Goal: Task Accomplishment & Management: Use online tool/utility

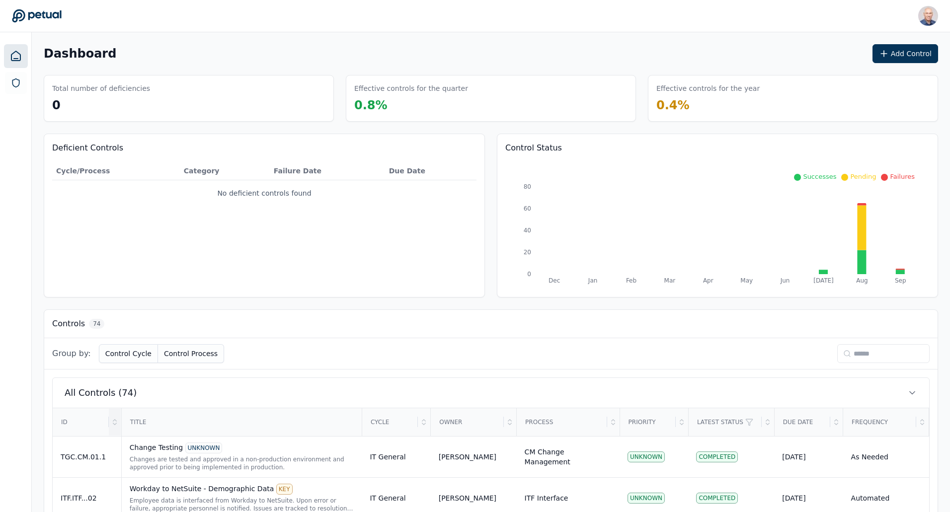
click at [114, 426] on div at bounding box center [115, 422] width 12 height 27
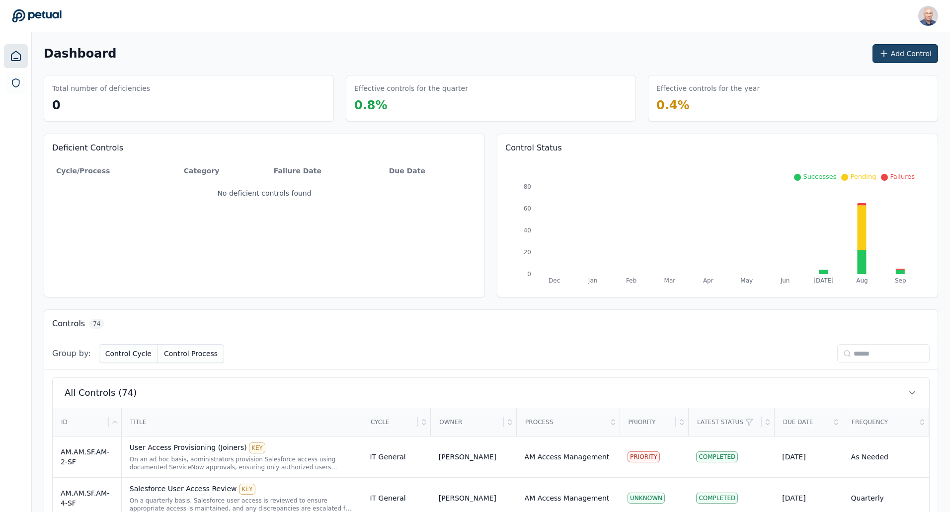
click at [902, 52] on button "Add Control" at bounding box center [906, 53] width 66 height 19
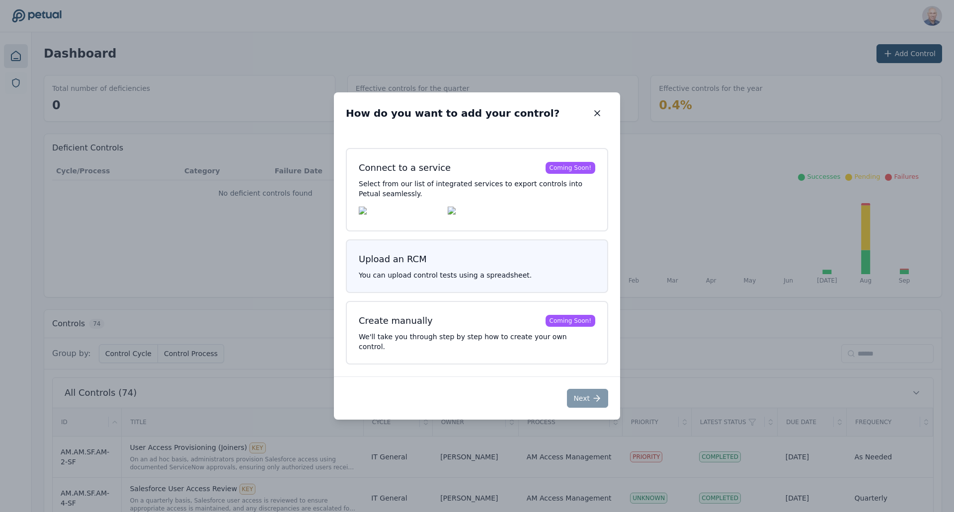
click at [432, 280] on p "You can upload control tests using a spreadsheet." at bounding box center [477, 275] width 237 height 10
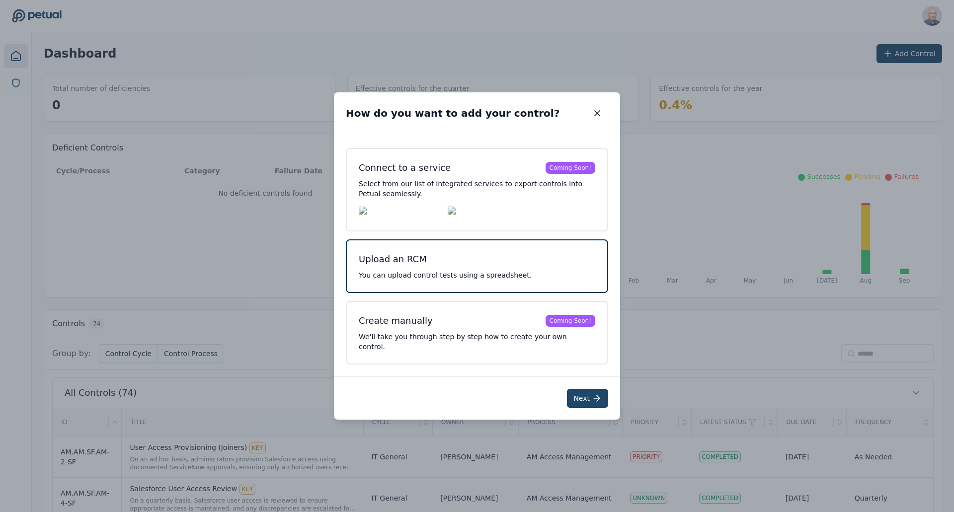
click at [587, 401] on button "Next" at bounding box center [587, 398] width 41 height 19
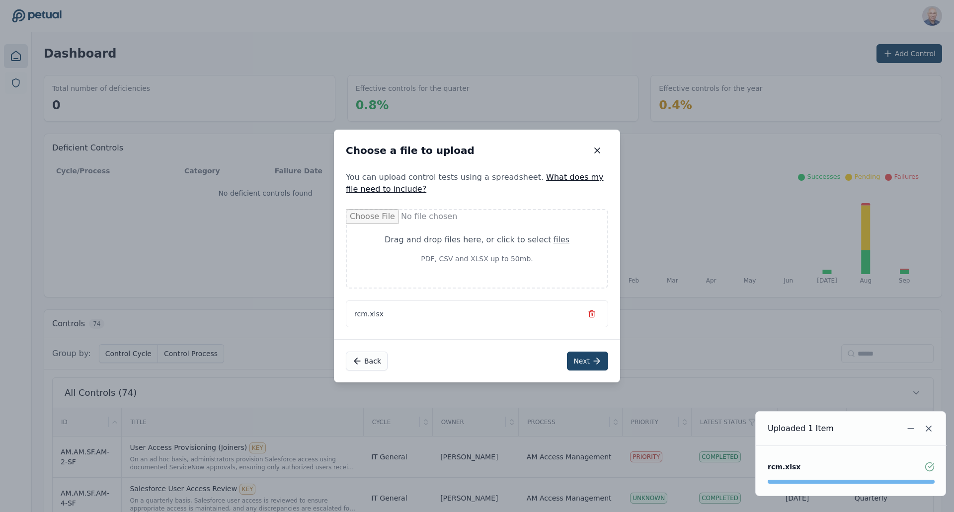
click at [593, 365] on icon at bounding box center [597, 361] width 10 height 10
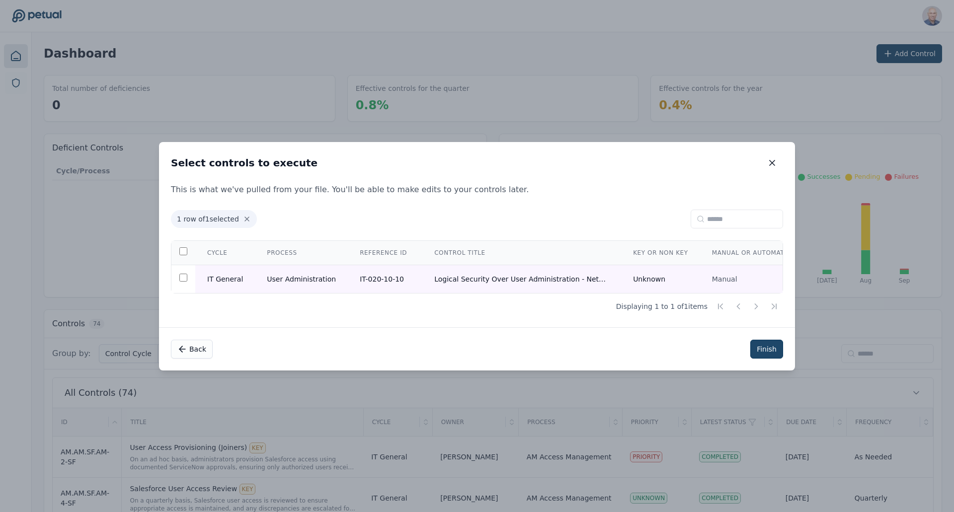
click at [768, 349] on button "Finish" at bounding box center [767, 349] width 33 height 19
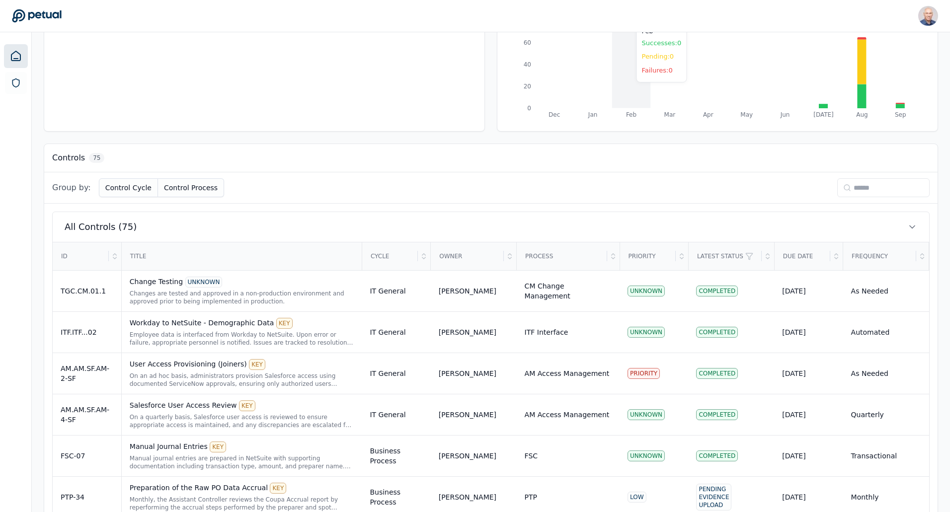
scroll to position [778, 0]
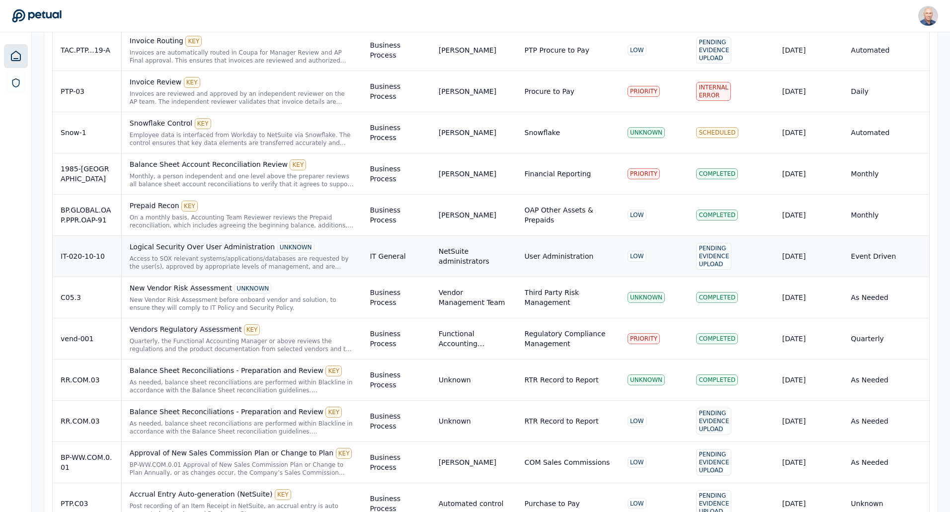
click at [169, 263] on div "Access to SOX relevant systems/applications/databases are requested by the user…" at bounding box center [242, 263] width 225 height 16
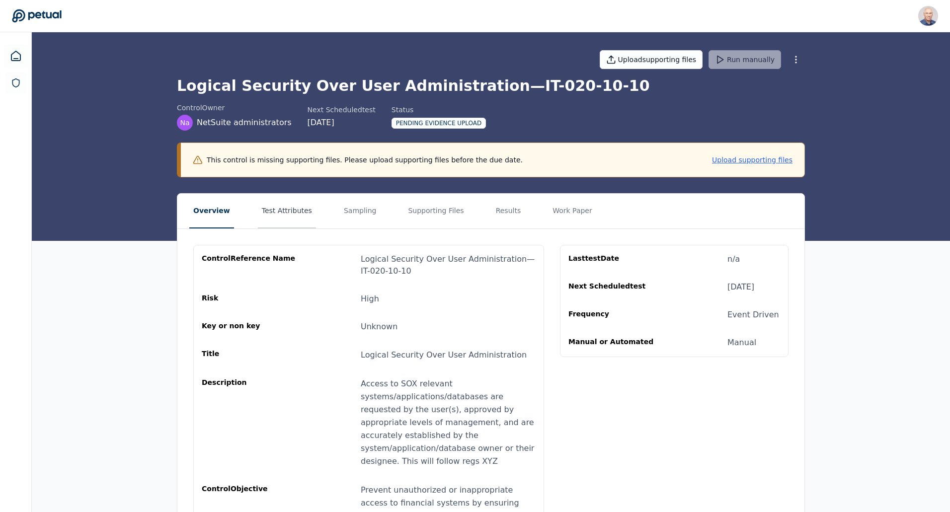
click at [271, 208] on button "Test Attributes" at bounding box center [287, 211] width 58 height 35
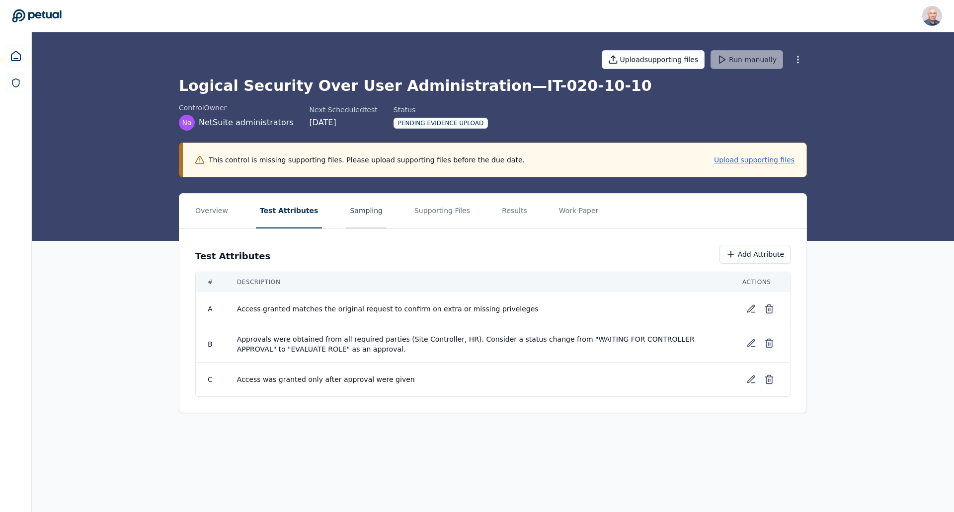
click at [350, 211] on button "Sampling" at bounding box center [366, 211] width 41 height 35
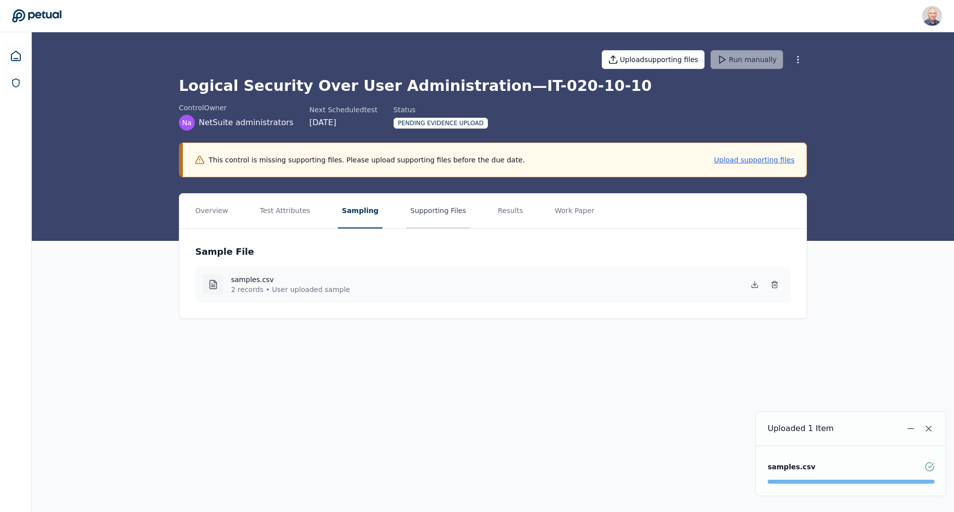
click at [425, 212] on button "Supporting Files" at bounding box center [439, 211] width 64 height 35
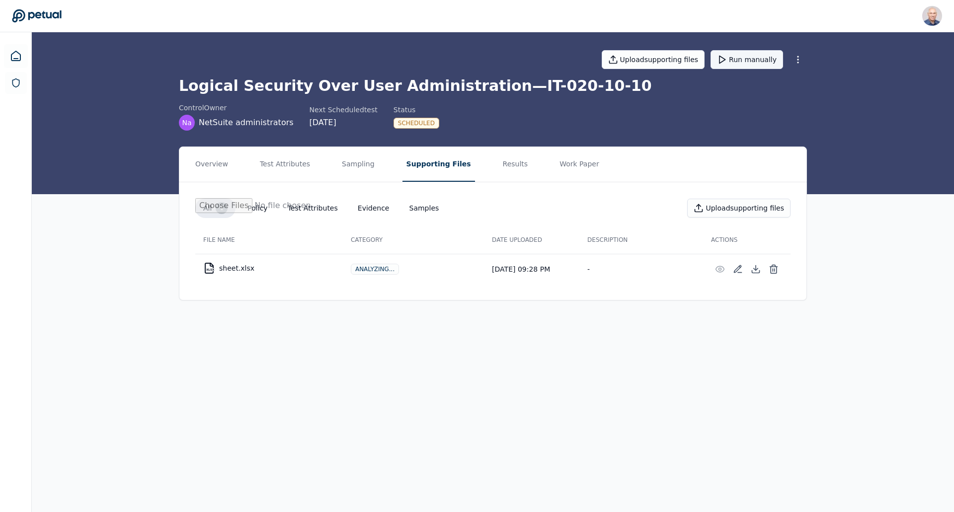
click at [749, 58] on button "Run manually" at bounding box center [747, 59] width 73 height 19
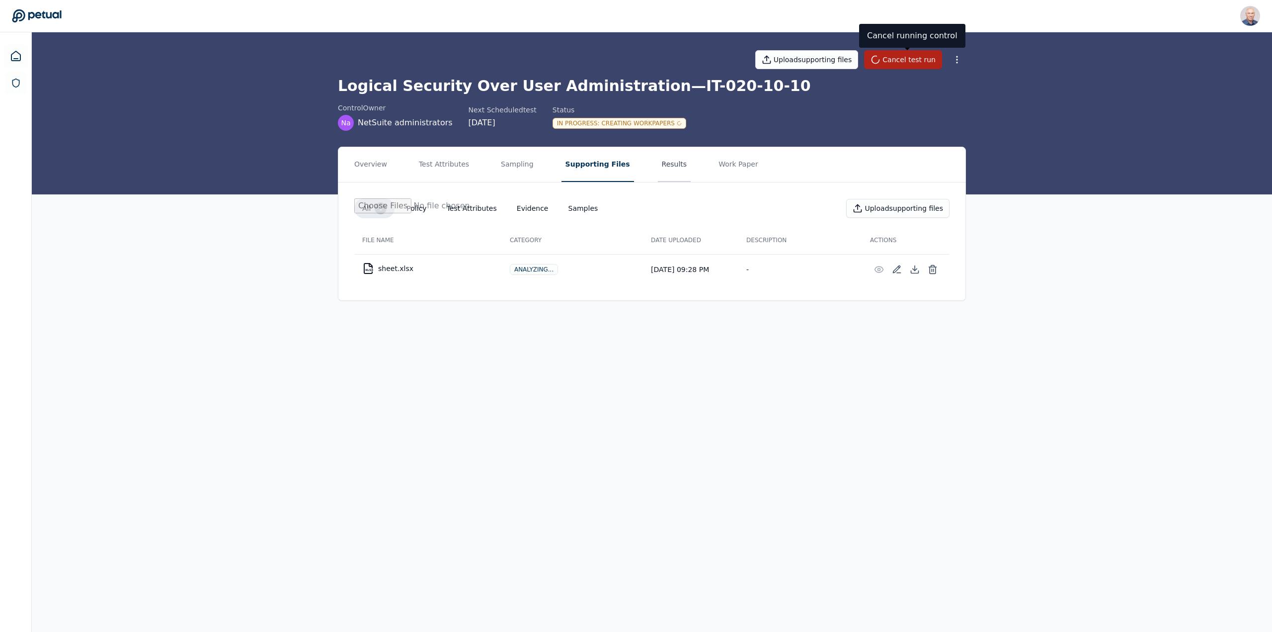
click at [658, 163] on button "Results" at bounding box center [674, 164] width 33 height 35
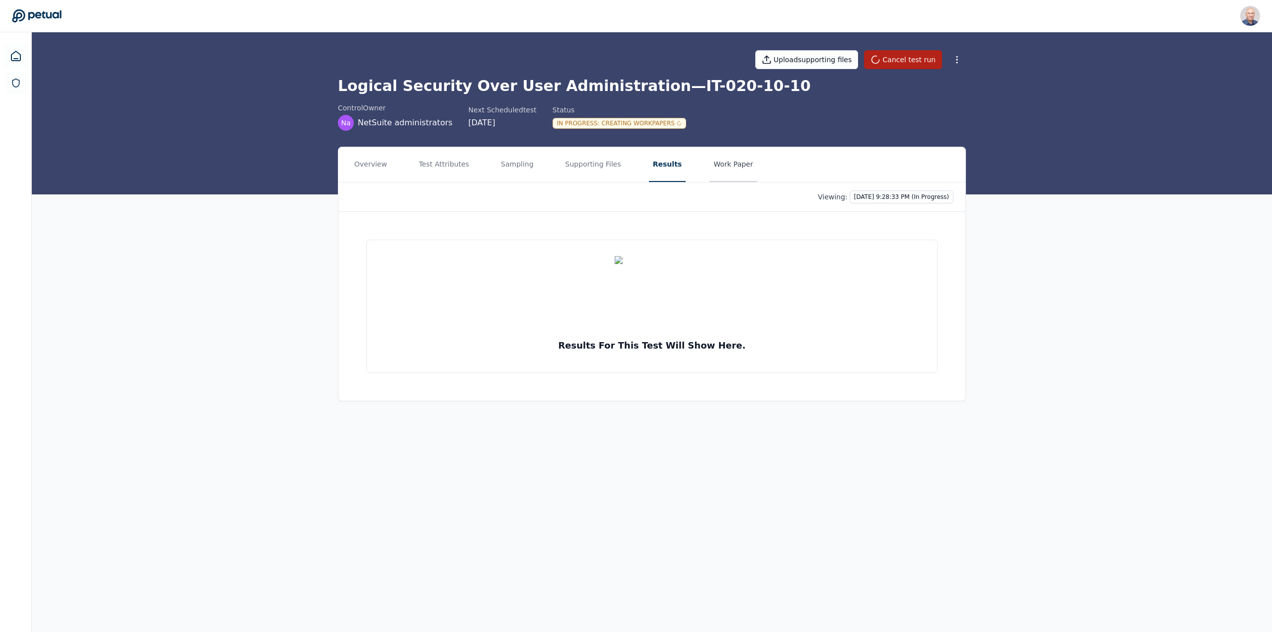
click at [710, 166] on button "Work Paper" at bounding box center [734, 164] width 48 height 35
click at [580, 163] on button "Supporting Files" at bounding box center [594, 164] width 64 height 35
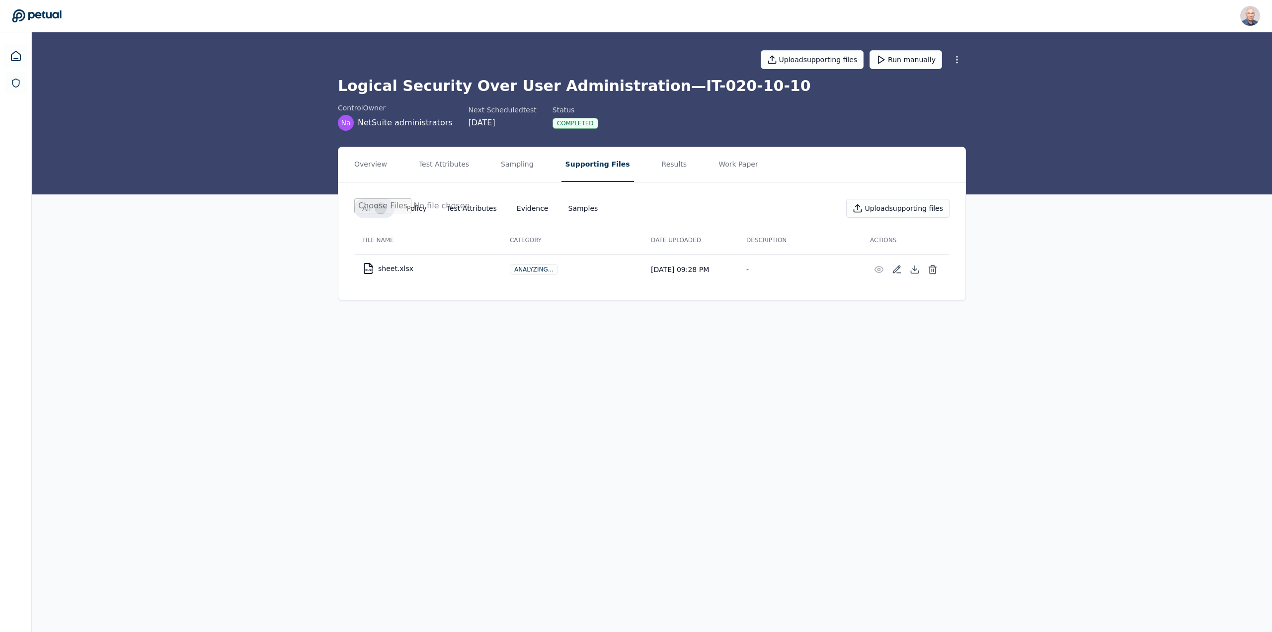
click at [518, 210] on button "Evidence" at bounding box center [533, 208] width 48 height 18
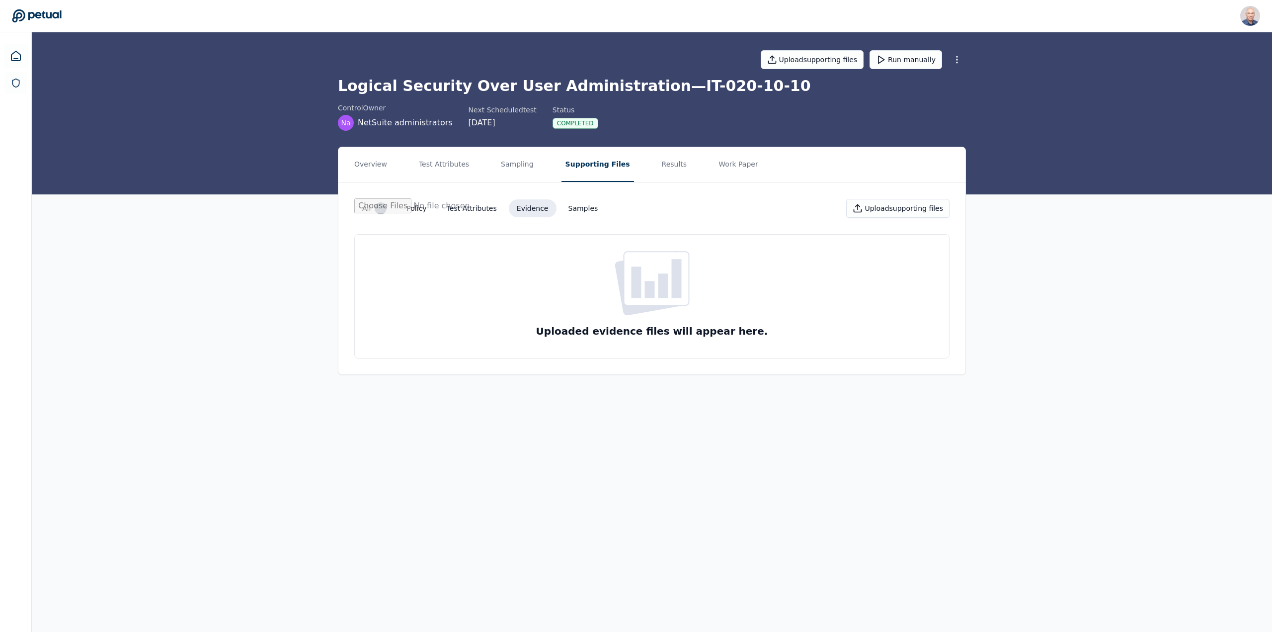
click at [476, 208] on button "Test Attributes" at bounding box center [472, 208] width 66 height 18
click at [513, 207] on button "Evidence" at bounding box center [533, 208] width 48 height 18
click at [658, 167] on button "Results" at bounding box center [674, 164] width 33 height 35
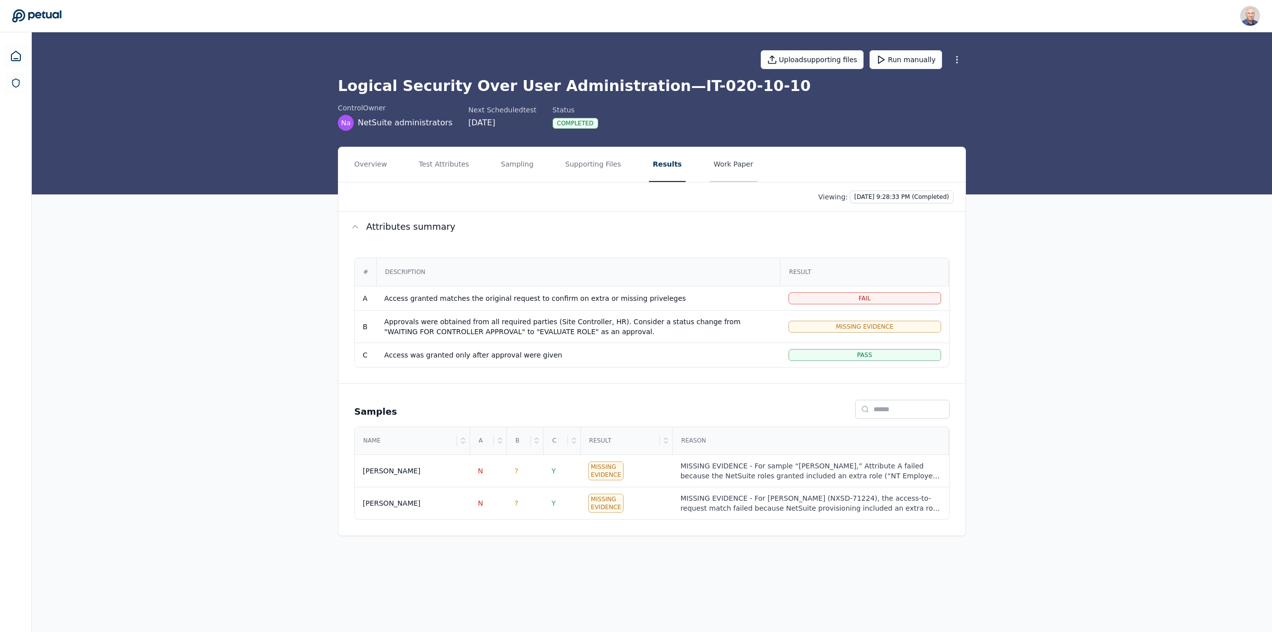
click at [710, 159] on button "Work Paper" at bounding box center [734, 164] width 48 height 35
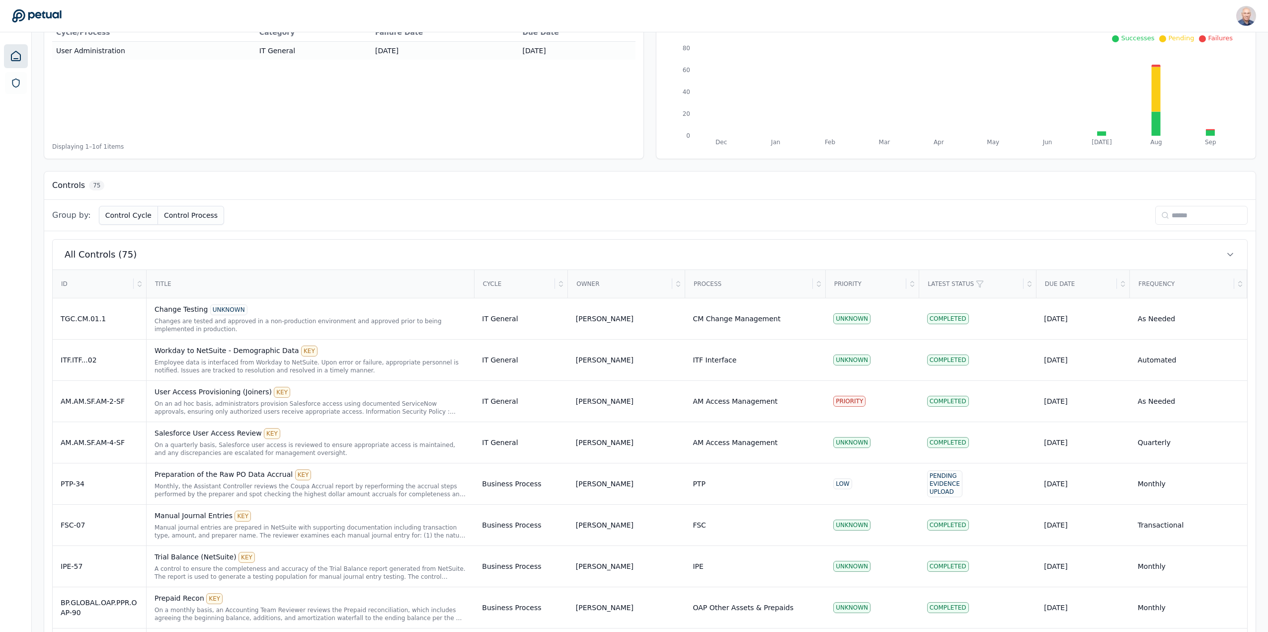
scroll to position [149, 0]
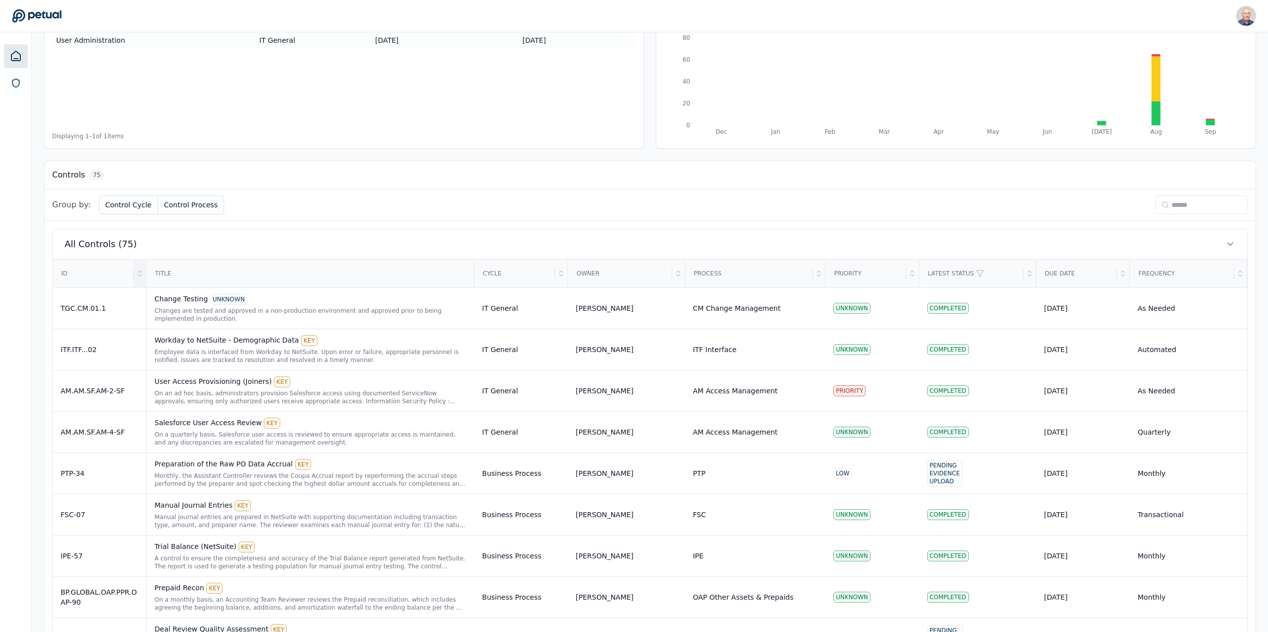
click at [138, 271] on icon at bounding box center [140, 273] width 8 height 8
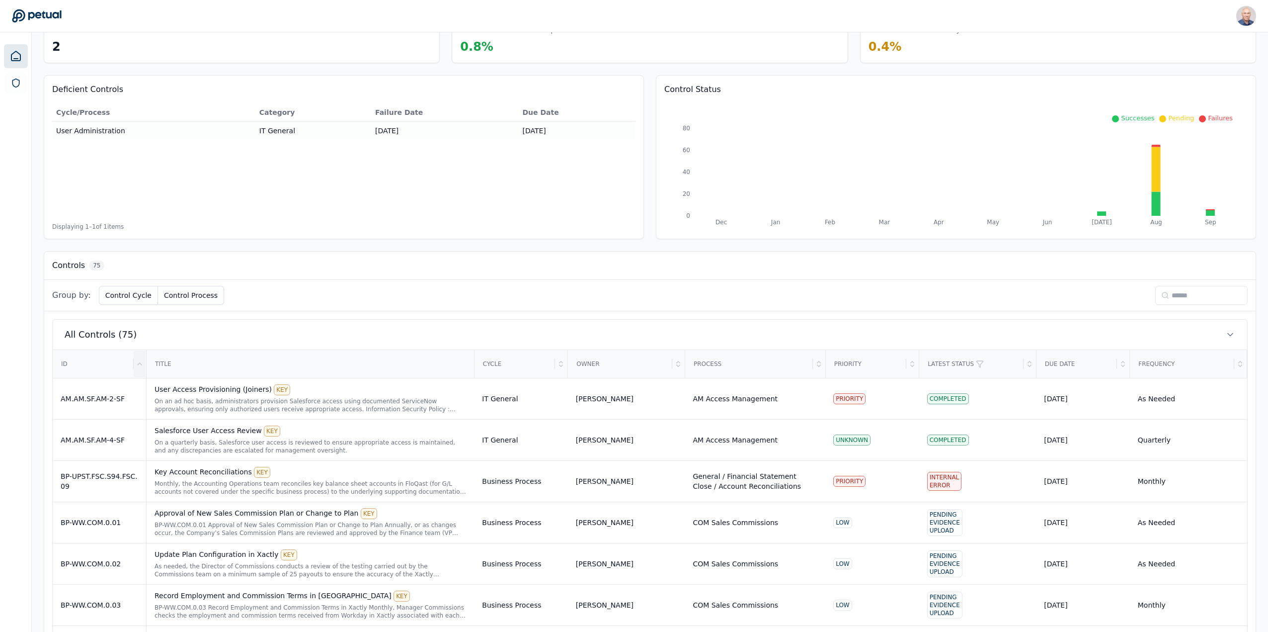
scroll to position [0, 0]
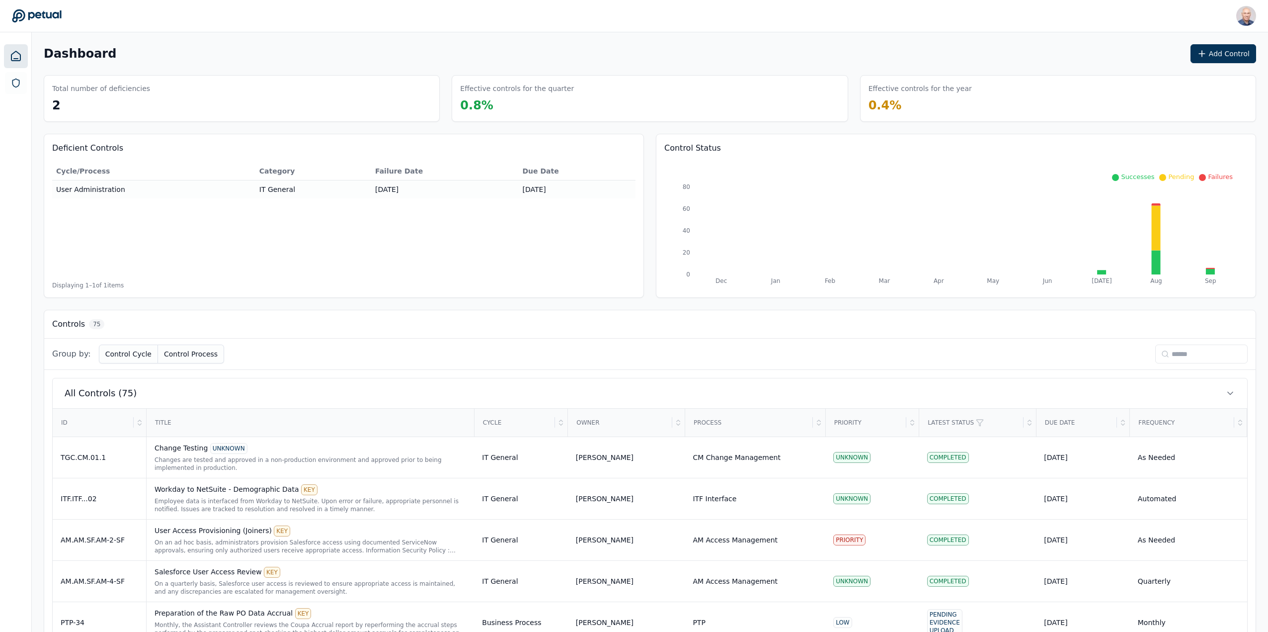
scroll to position [719, 0]
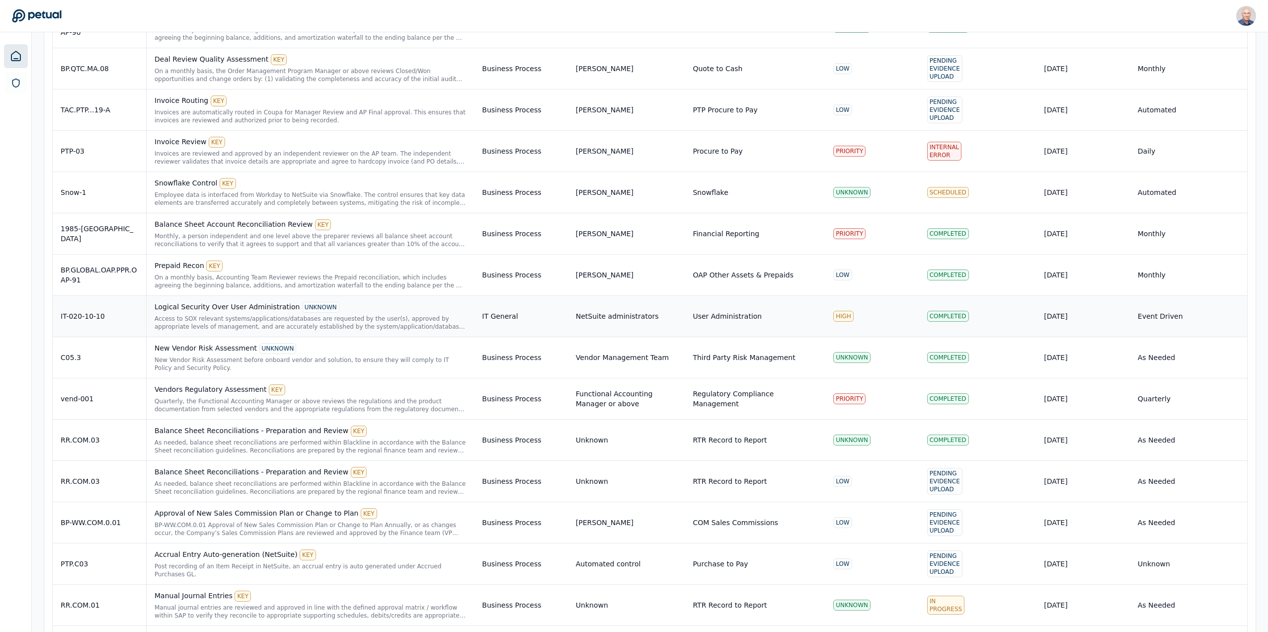
click at [165, 308] on div "Logical Security Over User Administration UNKNOWN" at bounding box center [311, 307] width 312 height 11
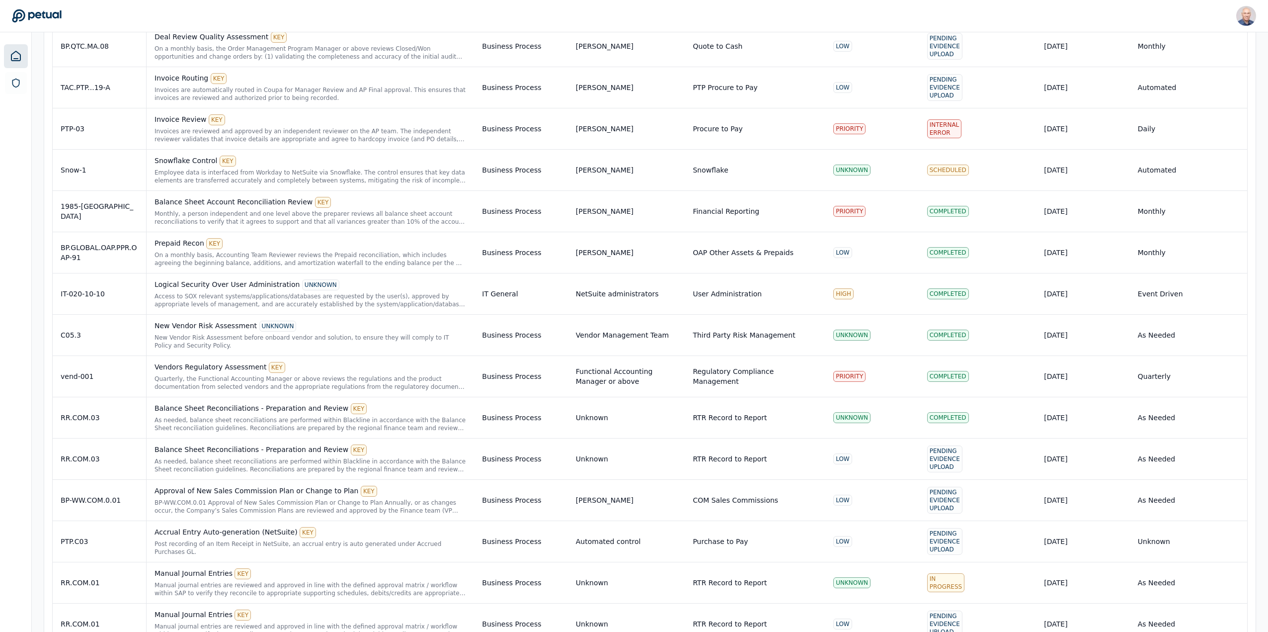
scroll to position [746, 0]
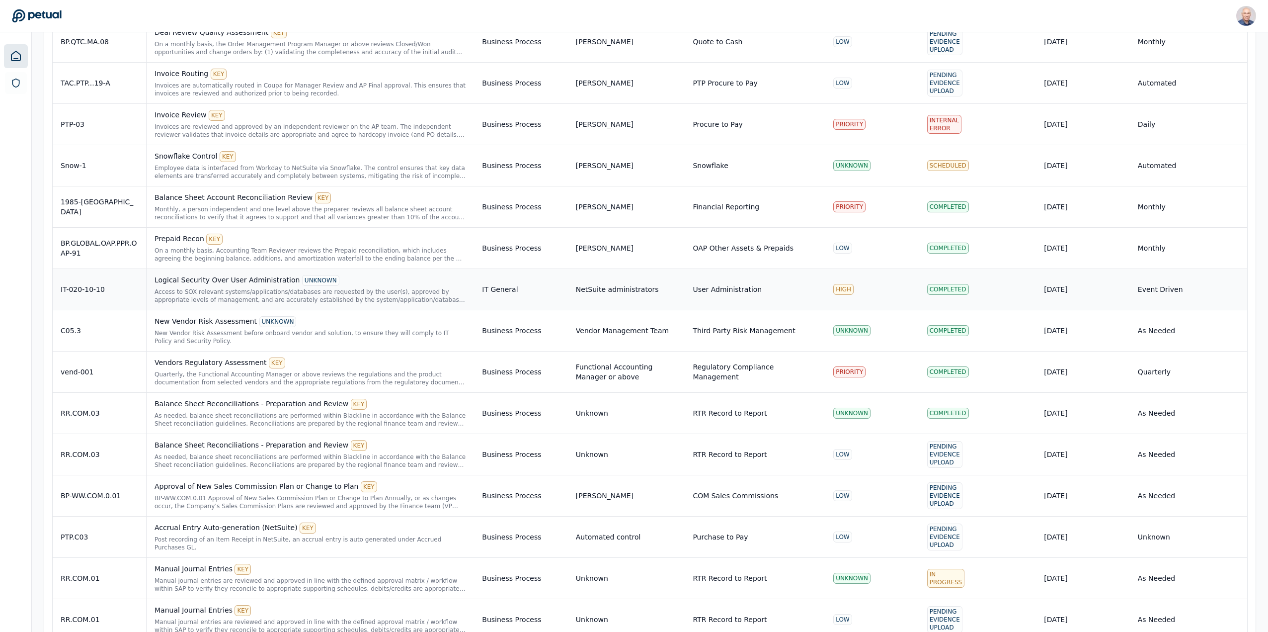
click at [251, 294] on div "Access to SOX relevant systems/applications/databases are requested by the user…" at bounding box center [311, 296] width 312 height 16
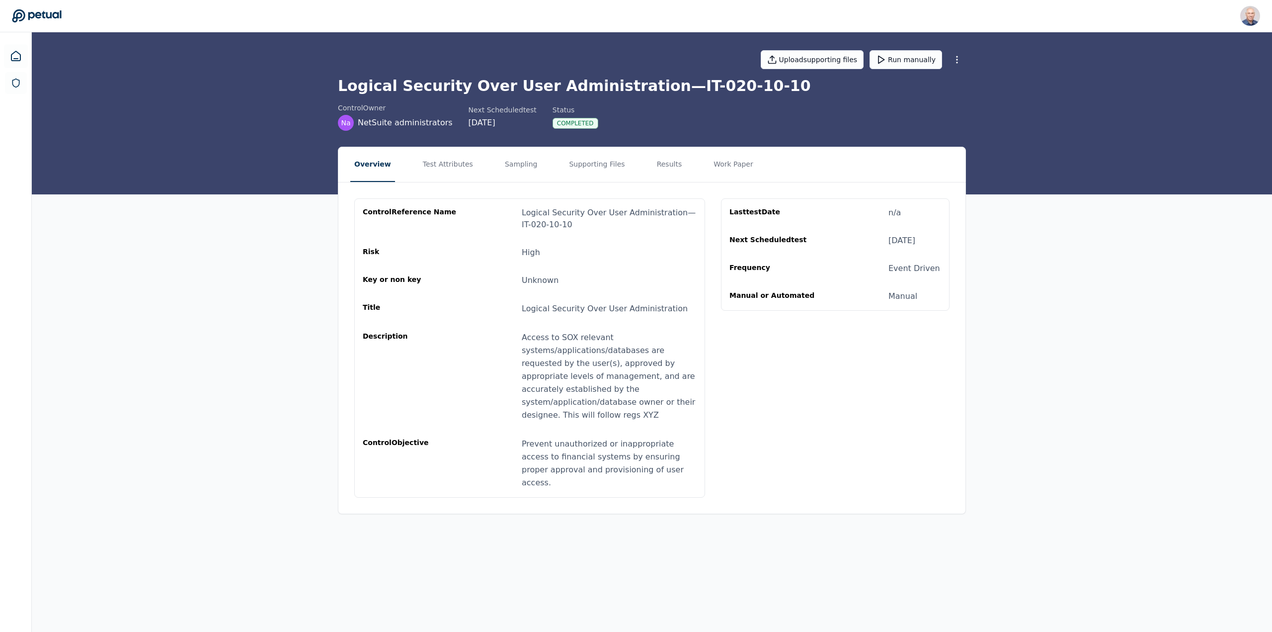
click at [382, 163] on button "Overview" at bounding box center [372, 164] width 45 height 35
click at [454, 163] on button "Test Attributes" at bounding box center [448, 164] width 58 height 35
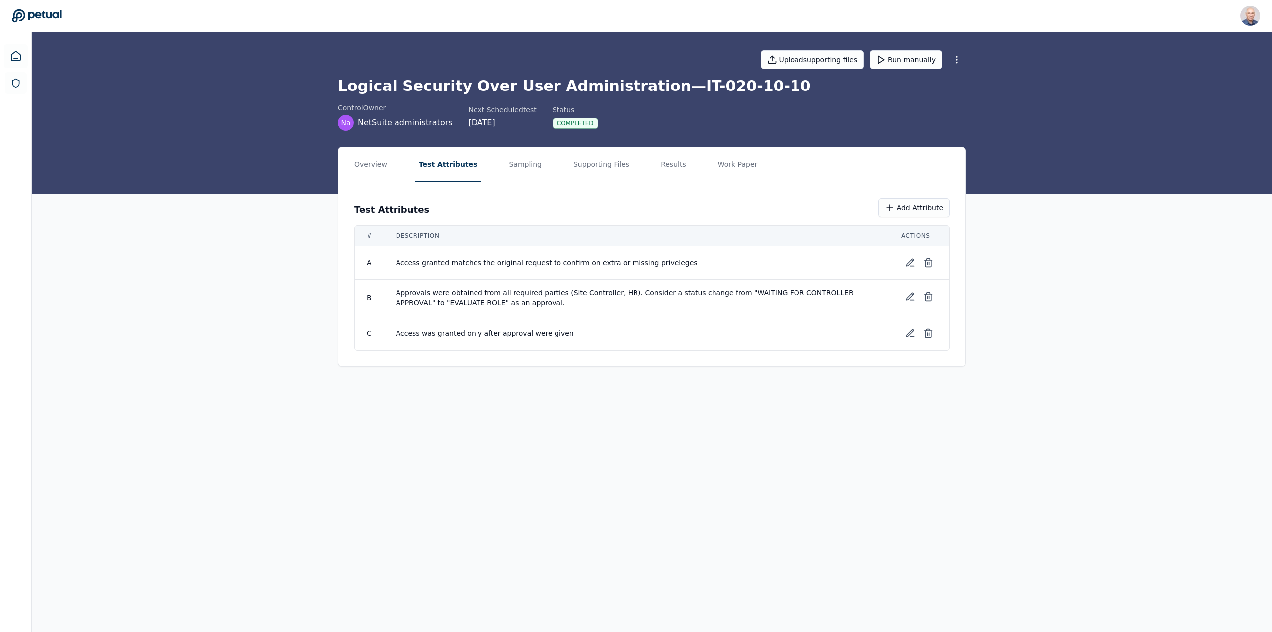
click at [483, 162] on nav "Overview Test Attributes Sampling Supporting Files Results Work Paper" at bounding box center [651, 164] width 627 height 35
click at [507, 162] on button "Sampling" at bounding box center [525, 164] width 41 height 35
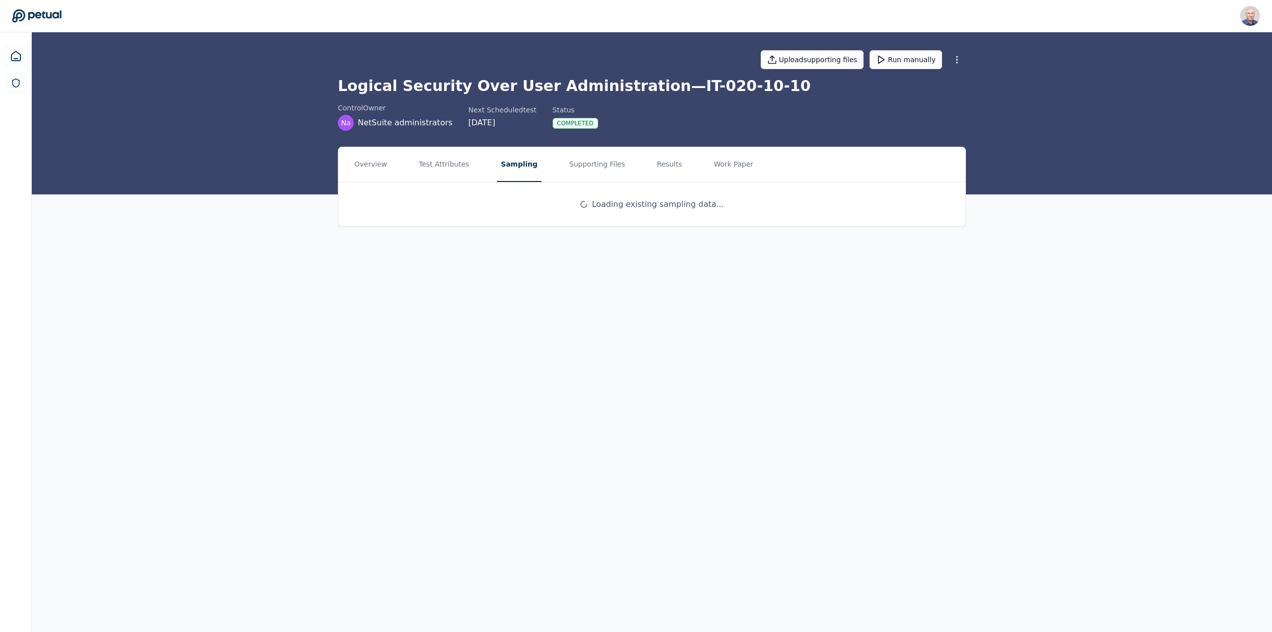
click at [362, 116] on div "Na NetSuite administrators" at bounding box center [395, 123] width 115 height 16
click at [372, 125] on span "NetSuite administrators" at bounding box center [405, 123] width 95 height 12
click at [384, 81] on h1 "Logical Security Over User Administration — IT-020-10-10" at bounding box center [652, 86] width 628 height 18
click at [958, 59] on html "Harel K harel@petual.ai Sign out Upload supporting files Run manually Logical S…" at bounding box center [636, 316] width 1272 height 632
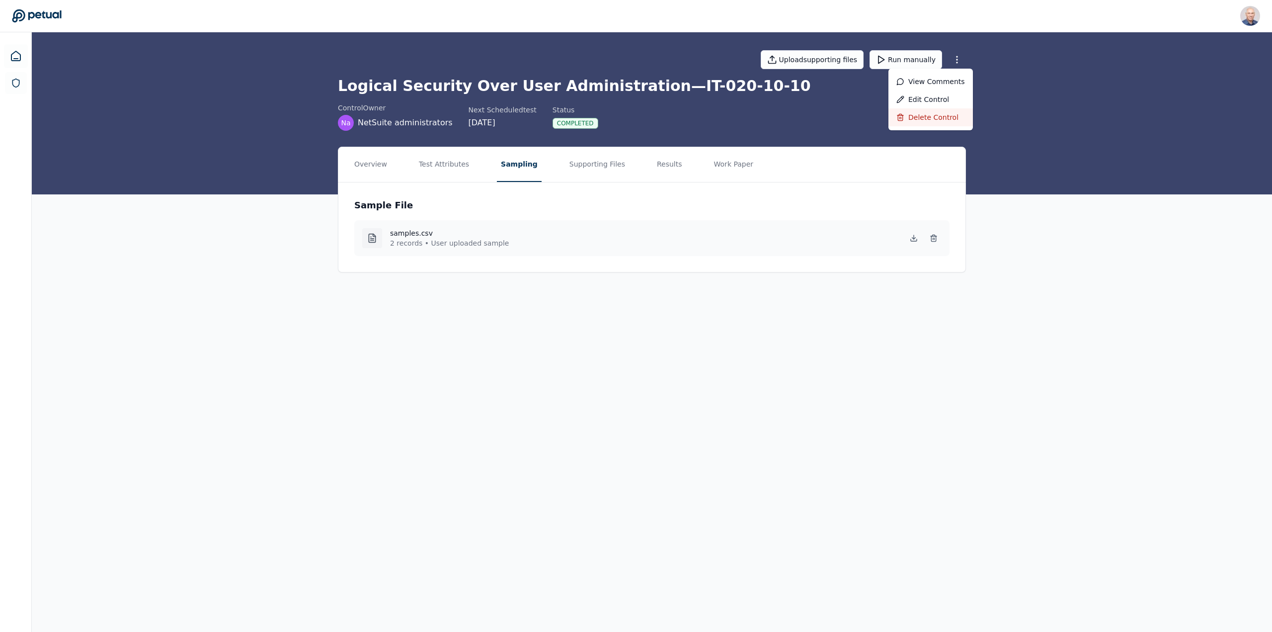
click at [934, 120] on div "Delete control" at bounding box center [931, 117] width 84 height 18
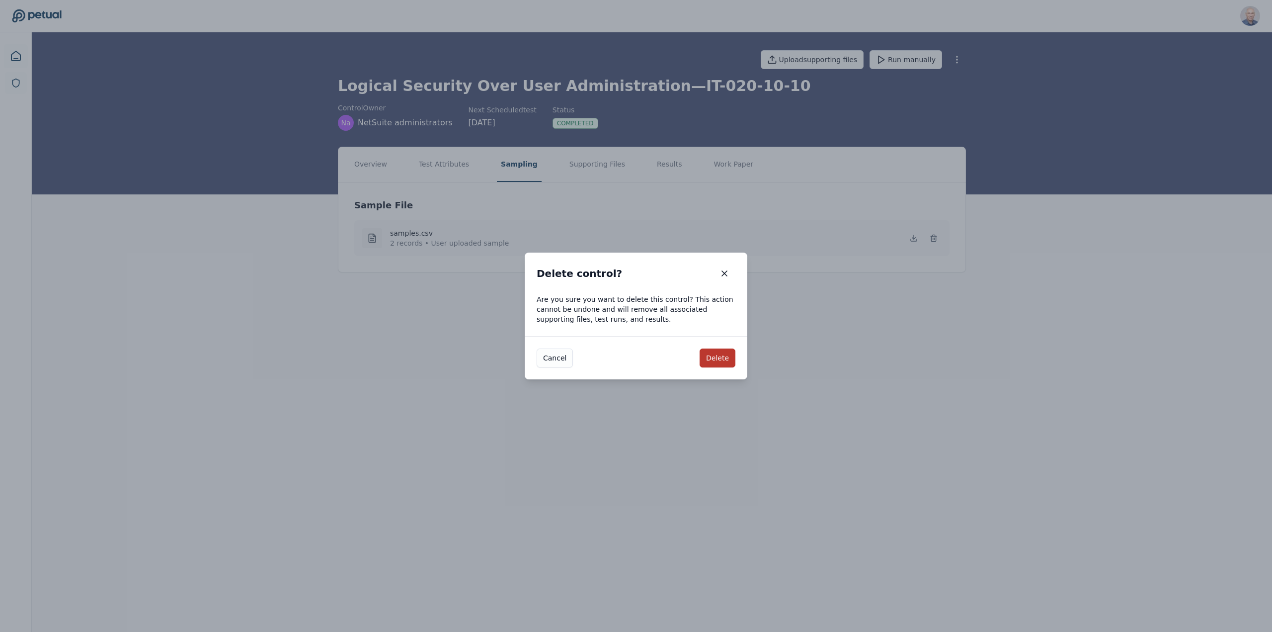
click at [717, 363] on button "Delete" at bounding box center [718, 357] width 36 height 19
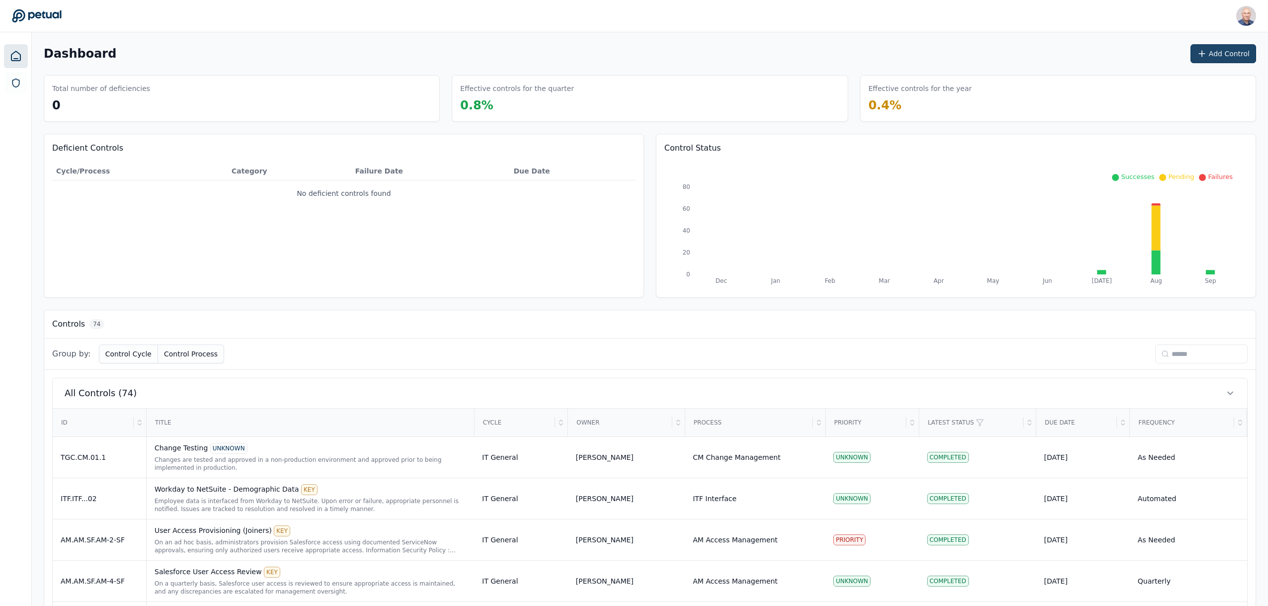
click at [1227, 50] on button "Add Control" at bounding box center [1224, 53] width 66 height 19
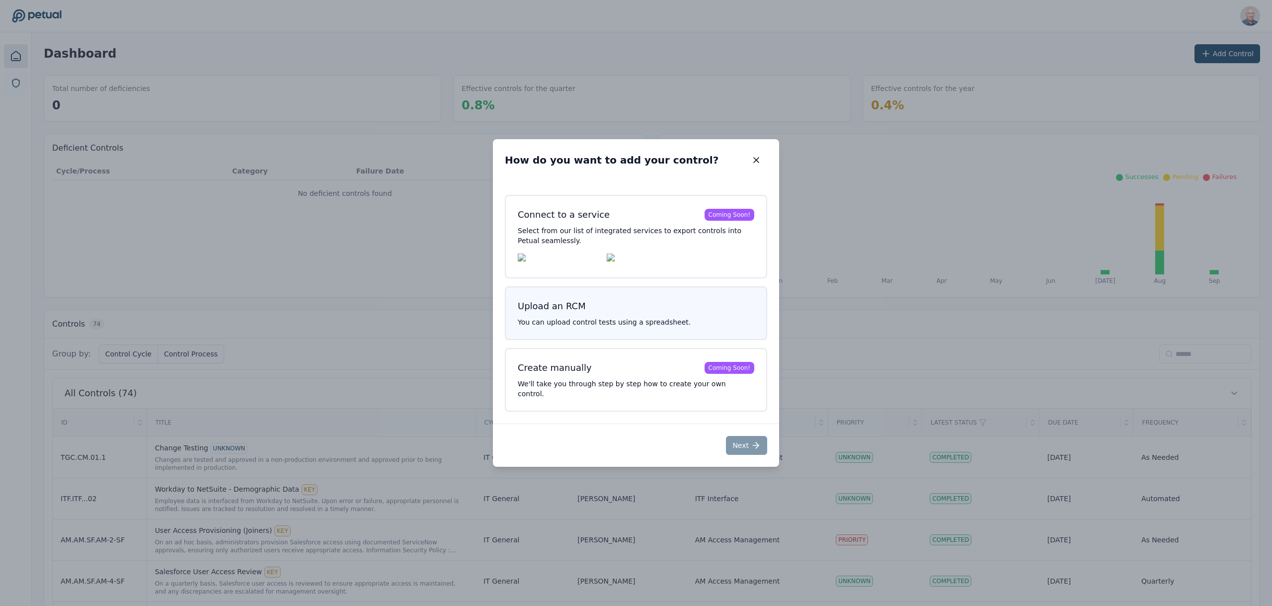
click at [606, 311] on h3 "Upload an RCM" at bounding box center [636, 306] width 237 height 14
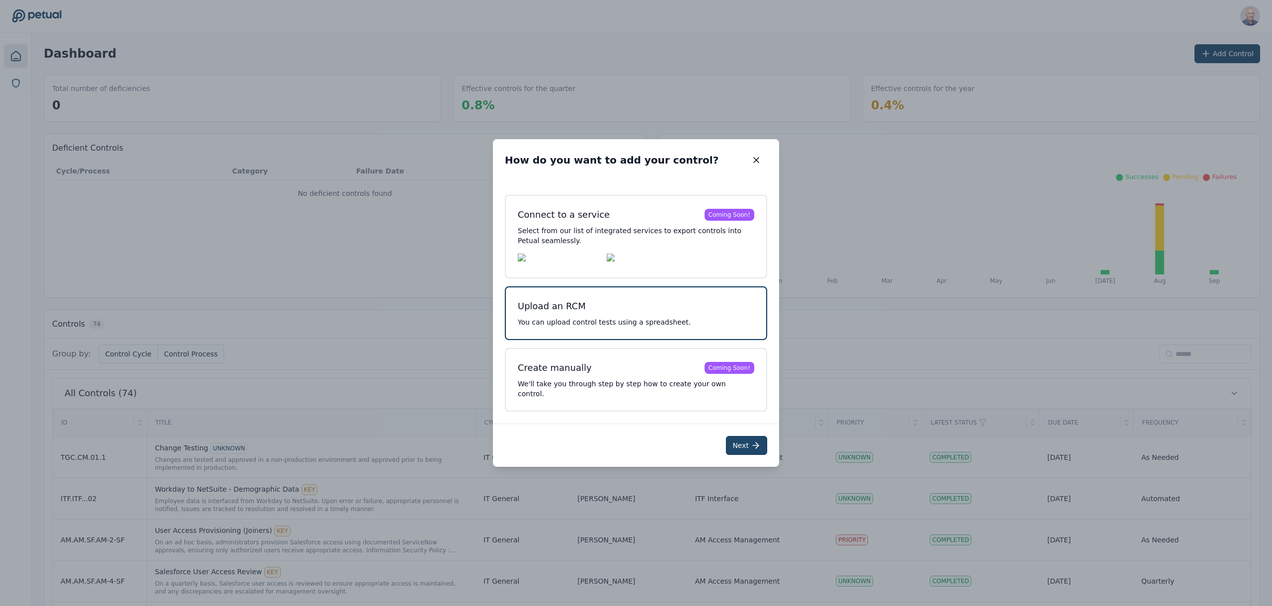
click at [750, 445] on button "Next" at bounding box center [746, 445] width 41 height 19
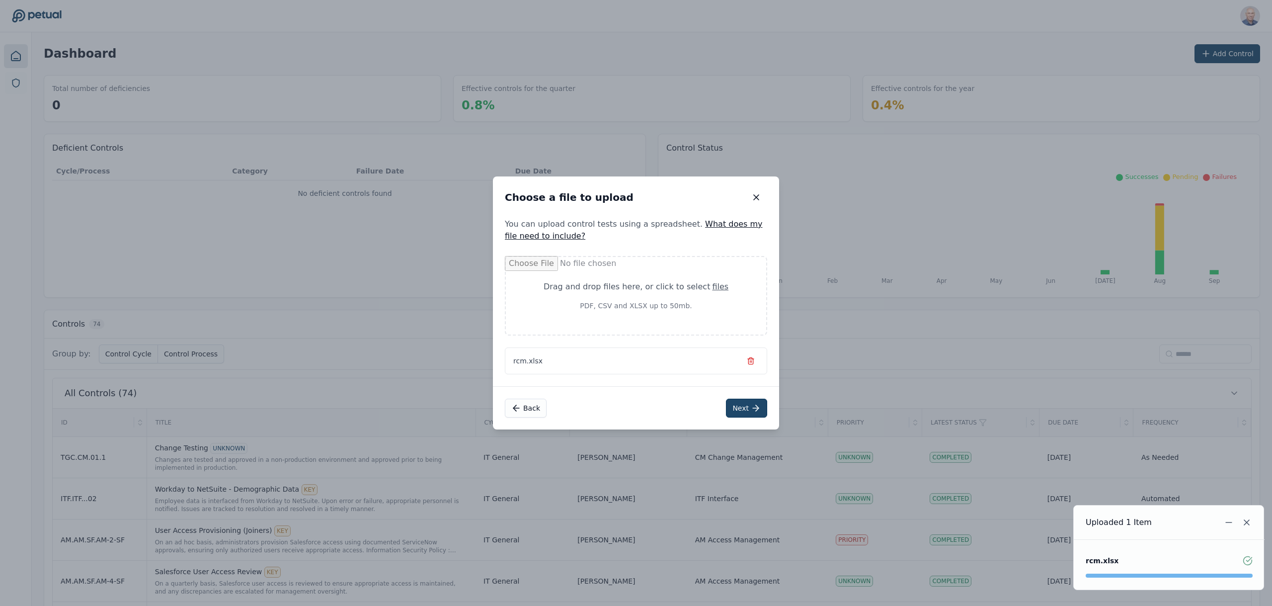
click at [742, 409] on button "Next" at bounding box center [746, 408] width 41 height 19
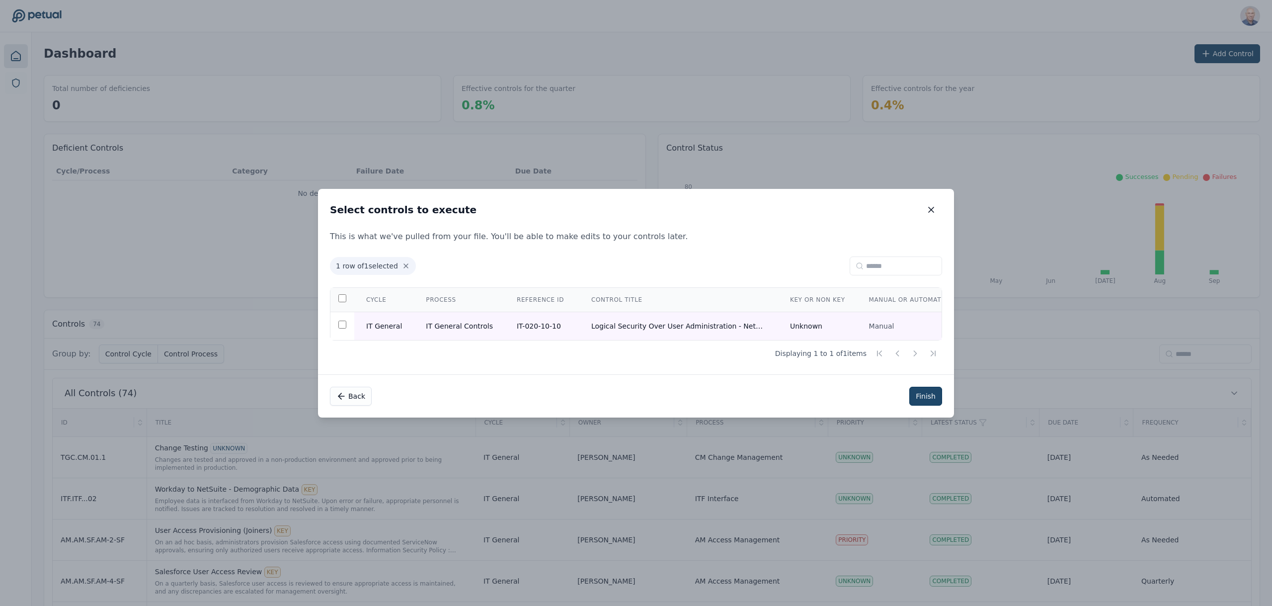
click at [928, 396] on button "Finish" at bounding box center [926, 396] width 33 height 19
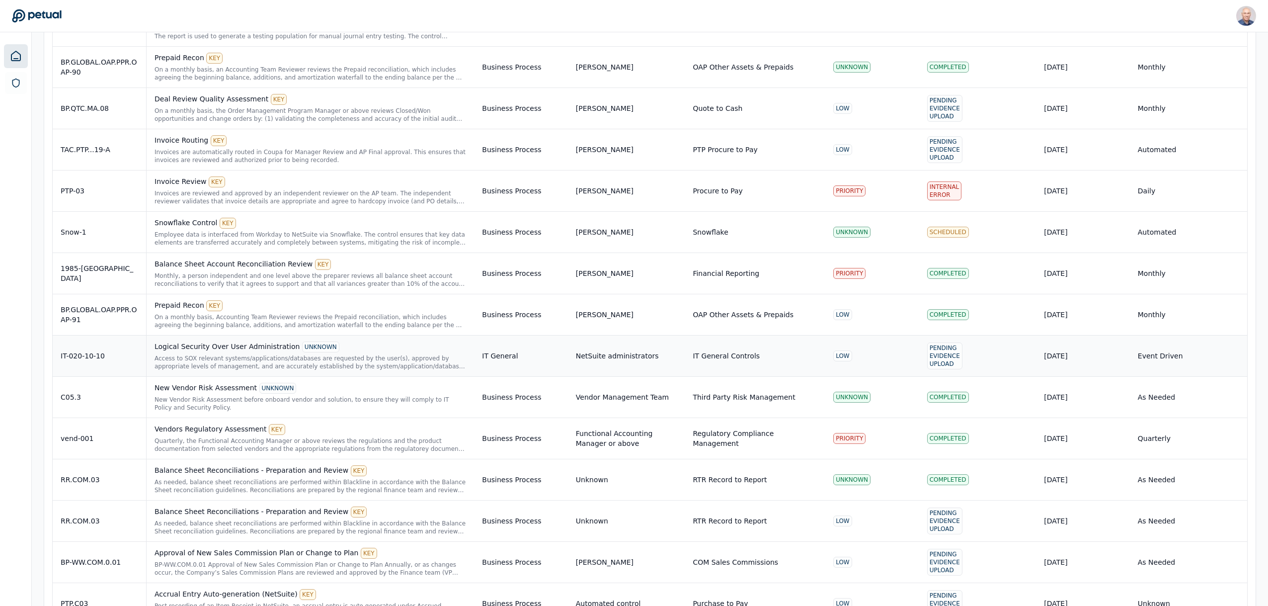
scroll to position [696, 0]
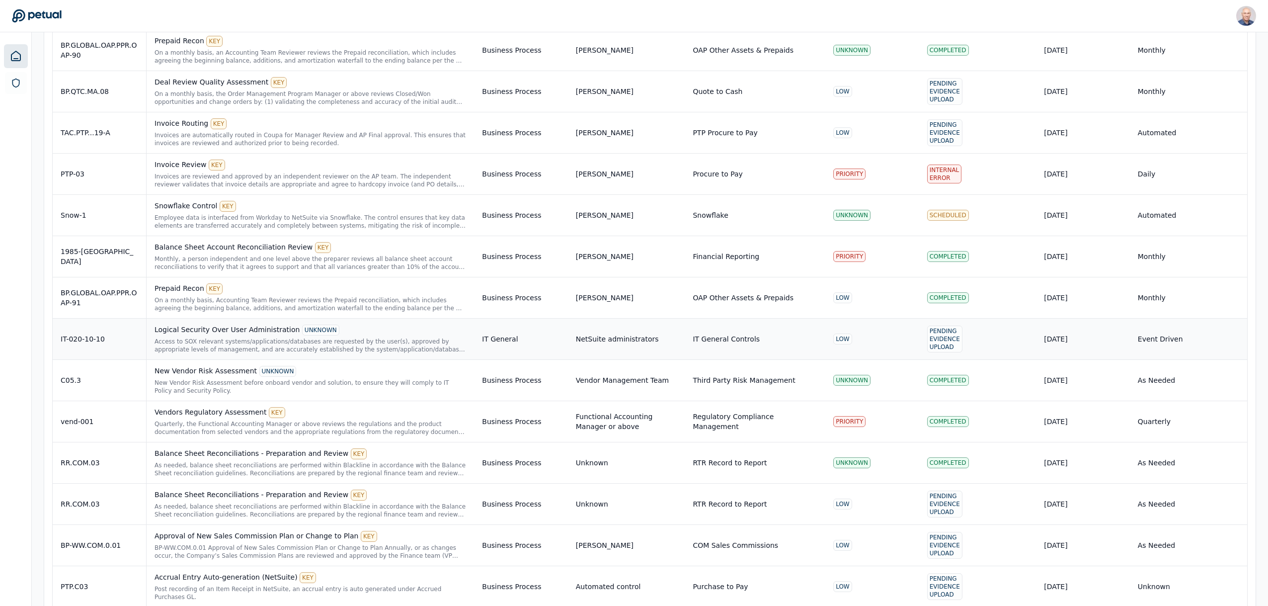
click at [91, 339] on div "IT-020-10-10" at bounding box center [100, 339] width 78 height 10
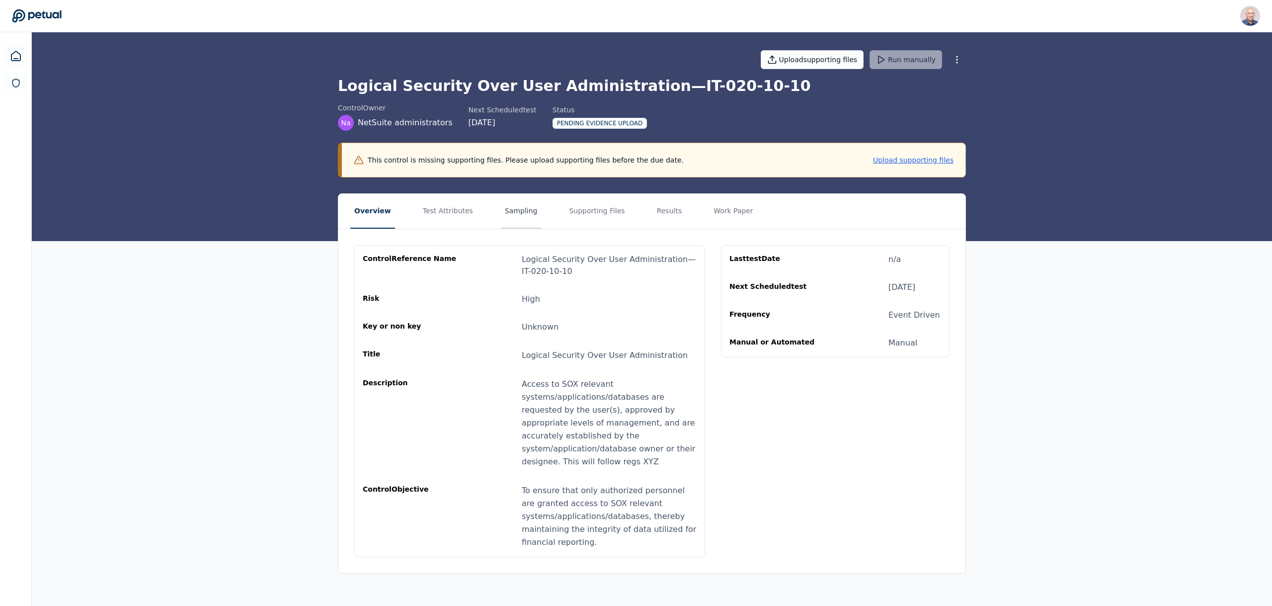
click at [516, 210] on button "Sampling" at bounding box center [521, 211] width 41 height 35
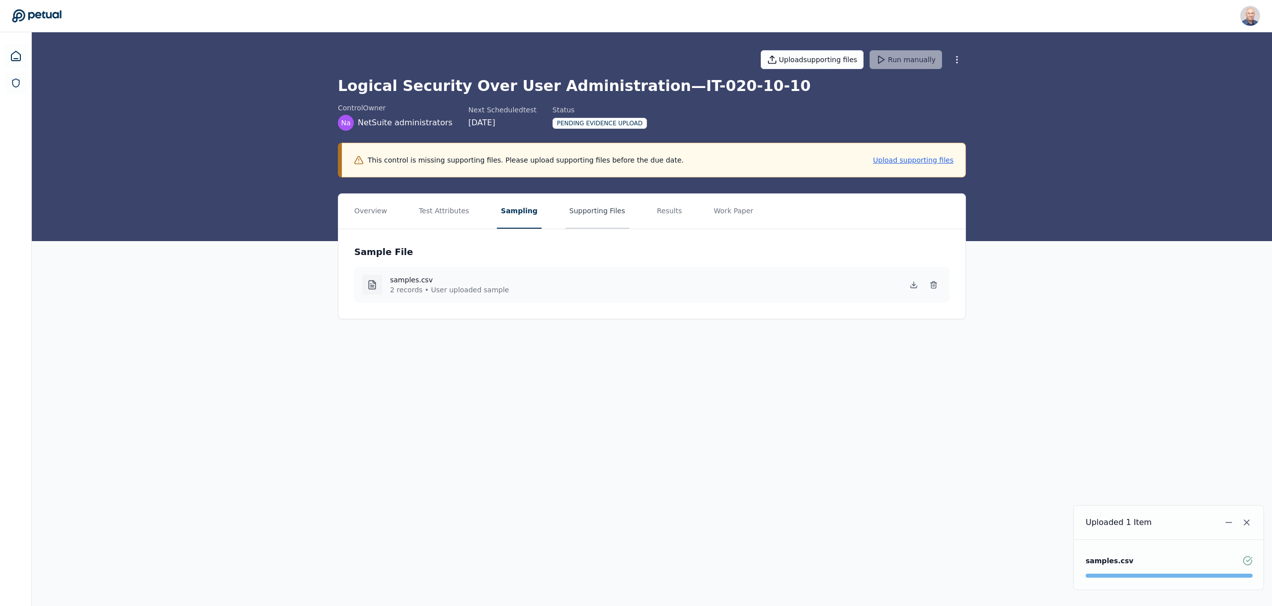
click at [580, 209] on button "Supporting Files" at bounding box center [598, 211] width 64 height 35
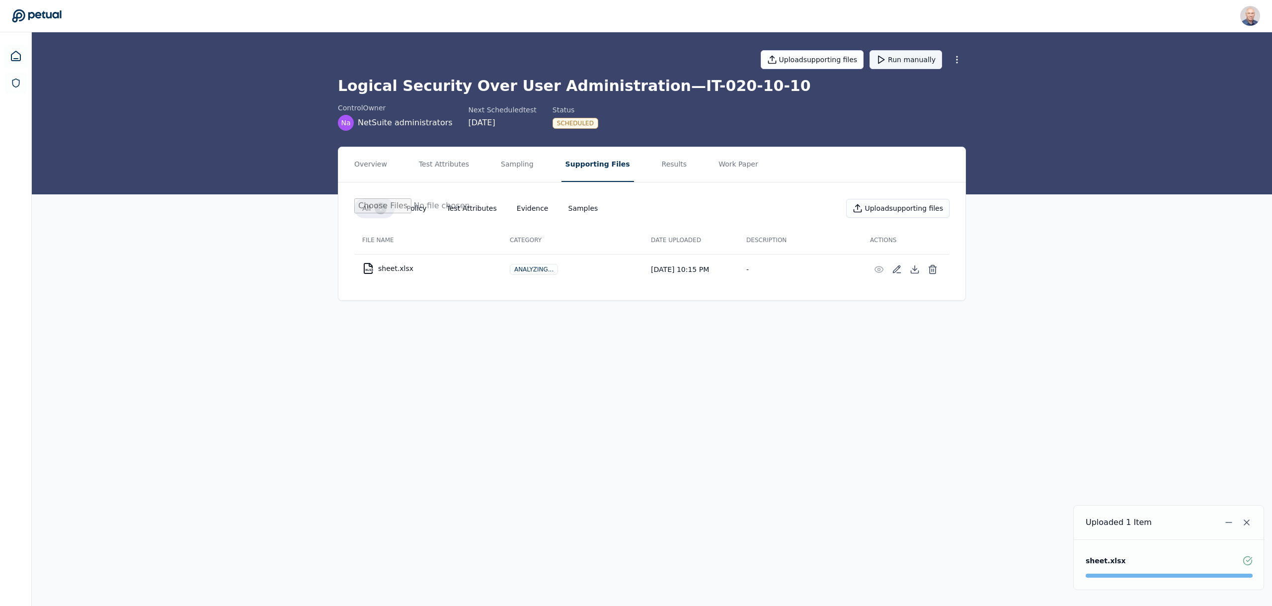
click at [908, 59] on button "Run manually" at bounding box center [906, 59] width 73 height 19
click at [906, 54] on button "Run manually" at bounding box center [906, 59] width 73 height 19
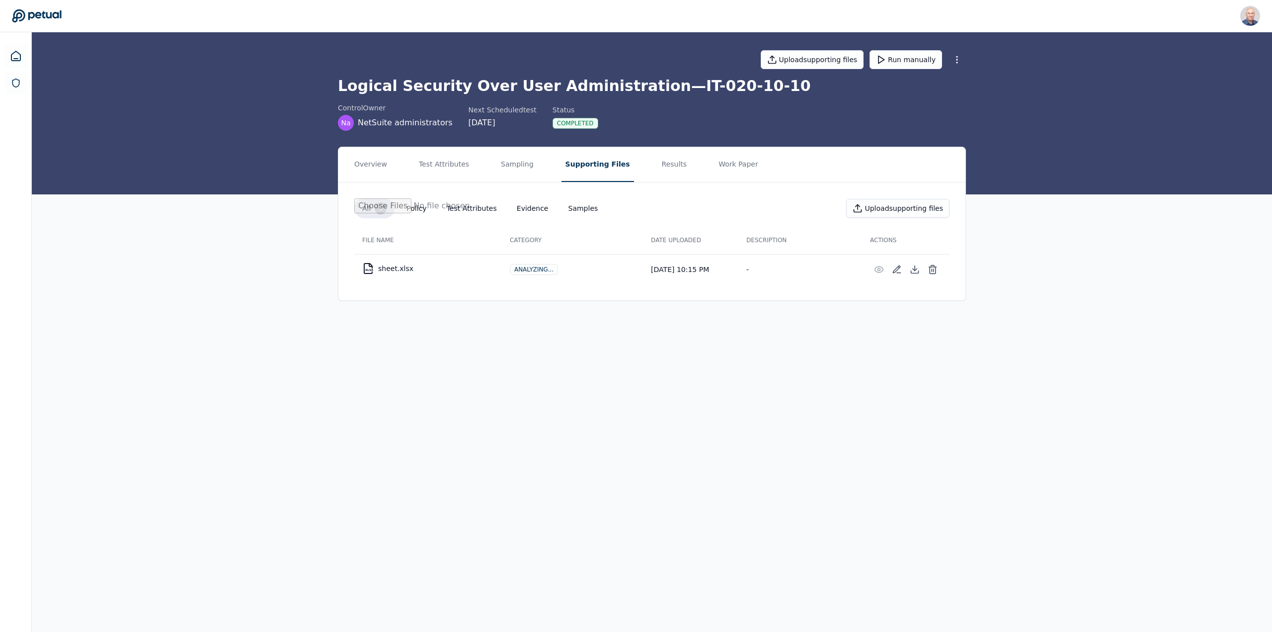
click at [190, 0] on header "Harel K harel@petual.ai Sign out" at bounding box center [636, 16] width 1272 height 32
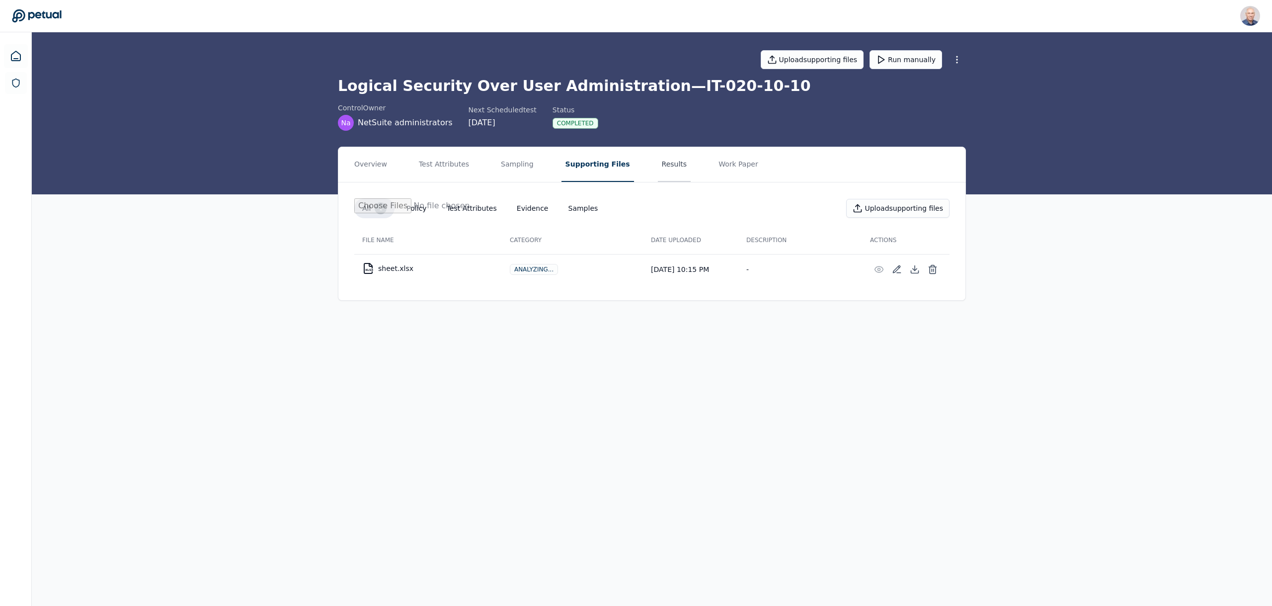
click at [658, 162] on button "Results" at bounding box center [674, 164] width 33 height 35
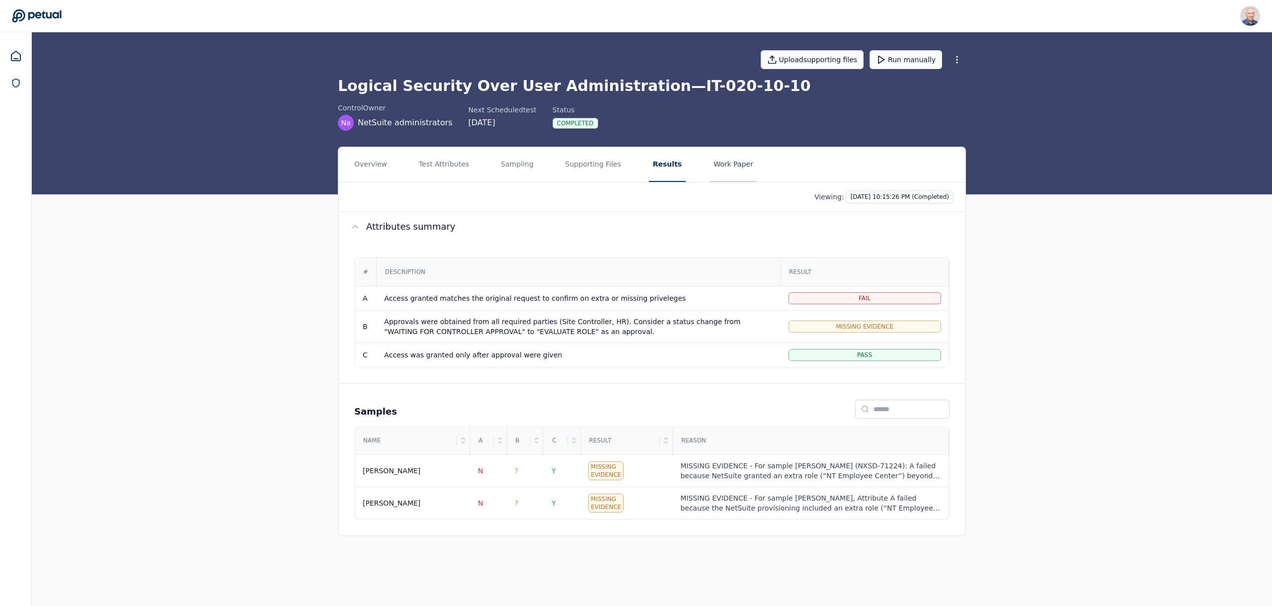
click at [710, 163] on button "Work Paper" at bounding box center [734, 164] width 48 height 35
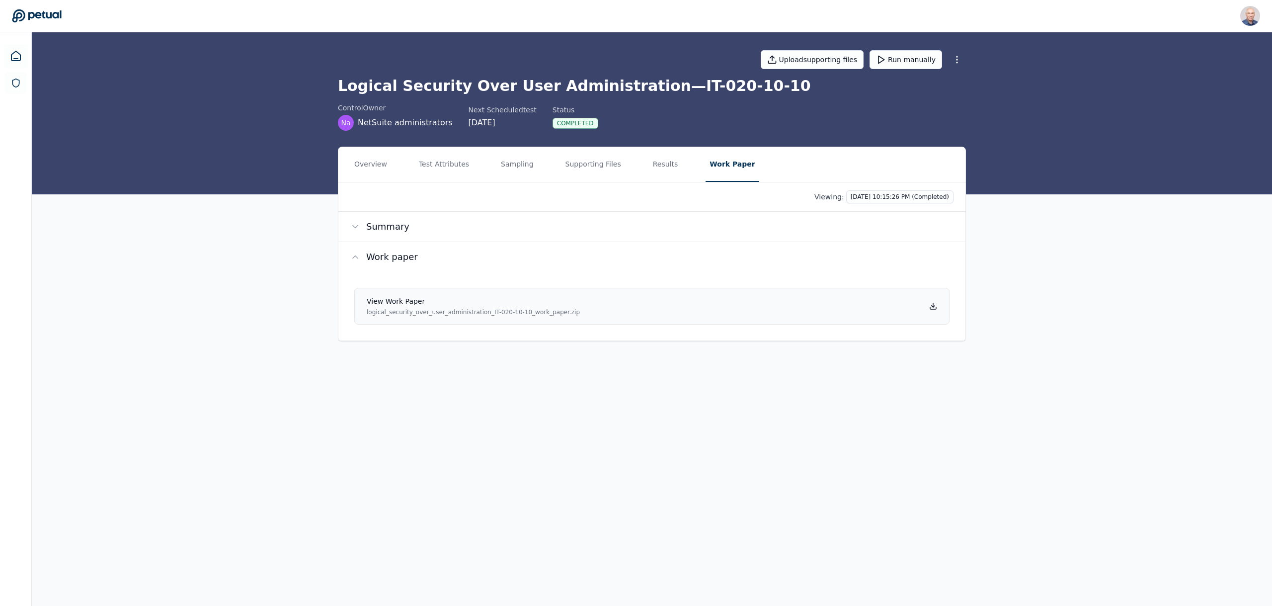
click at [474, 307] on div "View work paper logical_security_over_user_administration_IT-020-10-10_work_pap…" at bounding box center [473, 306] width 213 height 20
click at [508, 312] on p "logical_security_over_user_administration_IT-020-10-10_work_paper.zip" at bounding box center [473, 312] width 213 height 8
click at [402, 261] on span "Work paper" at bounding box center [392, 257] width 52 height 14
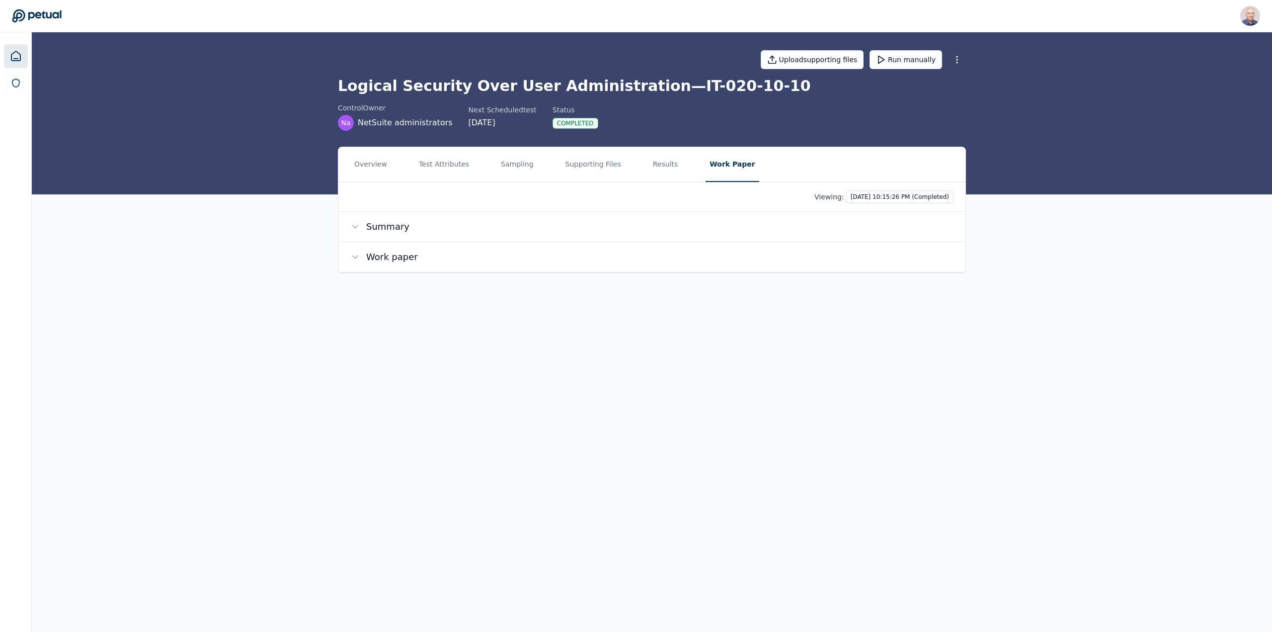
click at [15, 57] on icon at bounding box center [16, 56] width 12 height 12
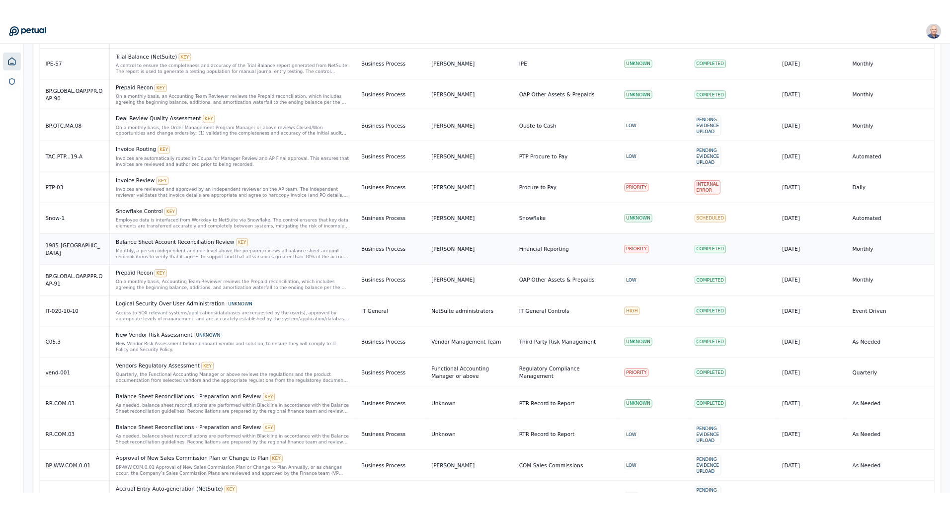
scroll to position [646, 0]
